Goal: Contribute content: Contribute content

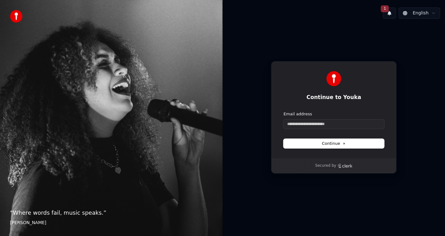
click at [388, 10] on span "1" at bounding box center [385, 8] width 8 height 7
click at [423, 32] on button "Update" at bounding box center [427, 32] width 27 height 11
click at [349, 123] on input "Email address" at bounding box center [334, 123] width 101 height 9
click at [300, 124] on input "Email address" at bounding box center [334, 123] width 101 height 9
click at [328, 141] on span "Continue" at bounding box center [334, 143] width 24 height 6
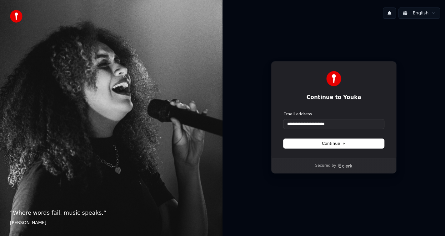
type input "**********"
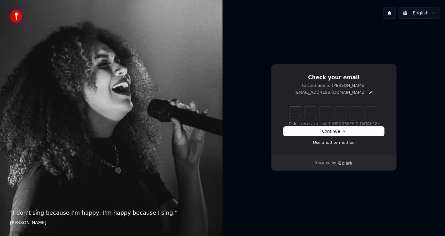
type input "*"
type input "**"
type input "*"
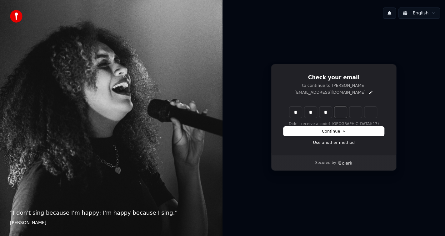
type input "***"
type input "*"
type input "****"
type input "*"
type input "*****"
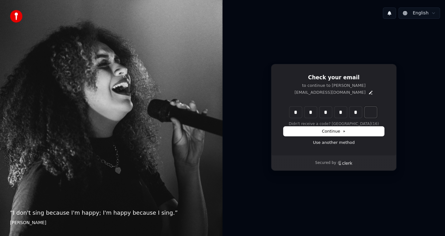
type input "*"
type input "******"
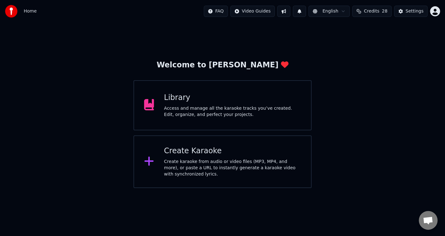
click at [183, 113] on div "Access and manage all the karaoke tracks you’ve created. Edit, organize, and pe…" at bounding box center [232, 111] width 137 height 13
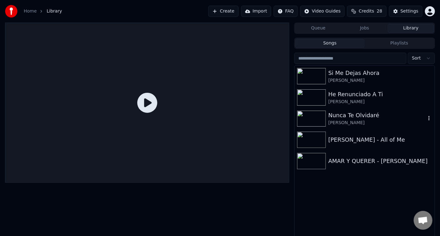
click at [430, 118] on icon "button" at bounding box center [429, 118] width 1 height 4
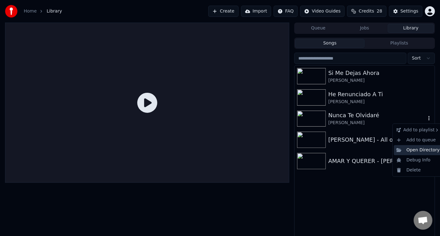
click at [411, 151] on div "Open Directory" at bounding box center [418, 150] width 48 height 10
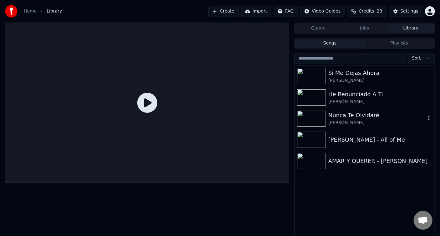
click at [341, 116] on div "Nunca Te Olvidaré" at bounding box center [377, 115] width 98 height 9
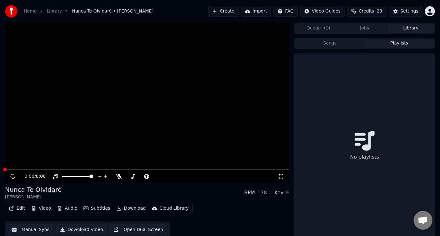
click at [402, 44] on button "Playlists" at bounding box center [399, 43] width 69 height 9
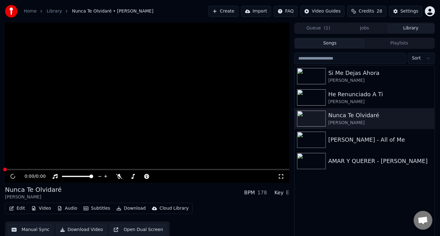
click at [347, 43] on button "Songs" at bounding box center [329, 43] width 69 height 9
click at [320, 73] on img at bounding box center [311, 76] width 29 height 16
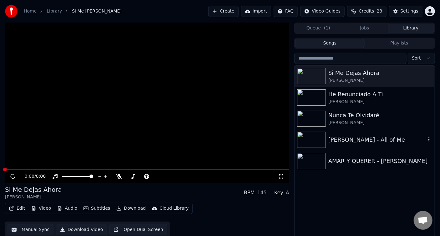
click at [309, 141] on img at bounding box center [311, 139] width 29 height 16
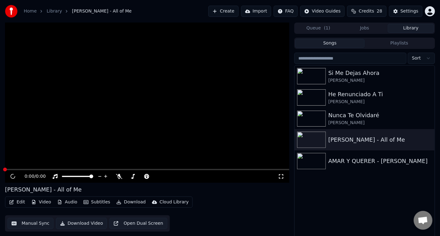
click at [264, 10] on button "Import" at bounding box center [256, 11] width 30 height 11
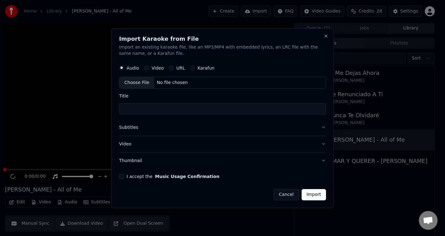
click at [159, 66] on label "Video" at bounding box center [158, 68] width 12 height 4
click at [149, 66] on button "Video" at bounding box center [146, 67] width 5 height 5
click at [202, 66] on label "Karafun" at bounding box center [206, 68] width 17 height 4
click at [195, 66] on button "Karafun" at bounding box center [192, 67] width 5 height 5
click at [187, 83] on div "Choose File No file chosen" at bounding box center [222, 83] width 207 height 12
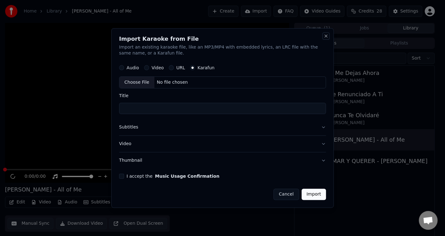
click at [328, 36] on button "Close" at bounding box center [326, 35] width 5 height 5
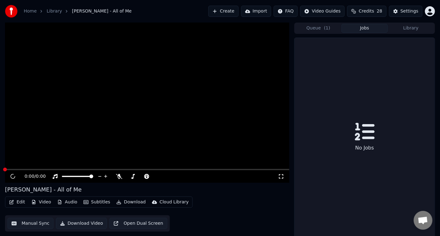
click at [367, 27] on button "Jobs" at bounding box center [365, 28] width 46 height 9
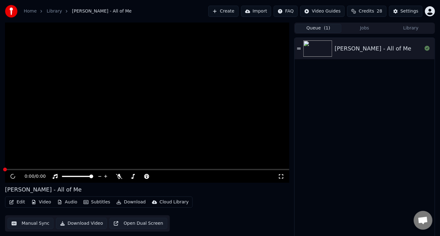
click at [319, 29] on button "Queue ( 1 )" at bounding box center [318, 28] width 46 height 9
click at [299, 50] on icon at bounding box center [299, 48] width 4 height 4
click at [234, 10] on button "Create" at bounding box center [223, 11] width 30 height 11
